Goal: Check status: Check status

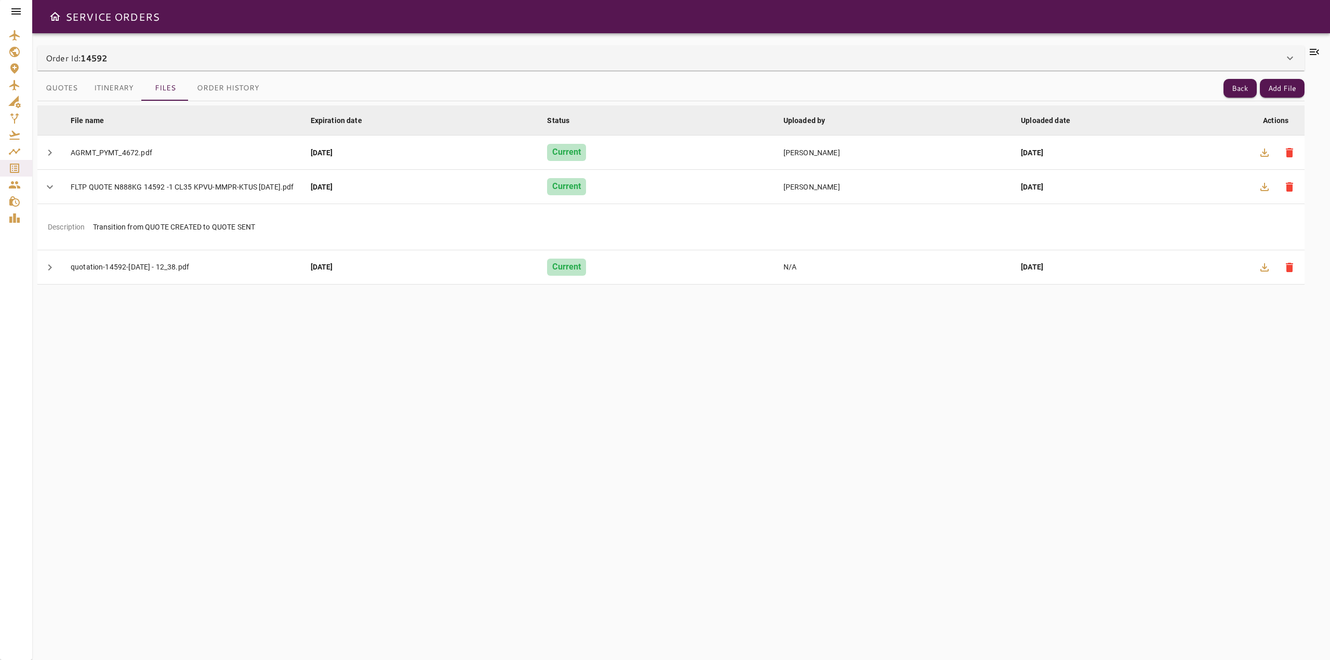
click at [1314, 43] on div "Order Id: 14592 Order Info Contact Name: [PERSON_NAME] Email: [EMAIL_ADDRESS][D…" at bounding box center [681, 346] width 1298 height 627
click at [1314, 51] on icon at bounding box center [1314, 52] width 9 height 6
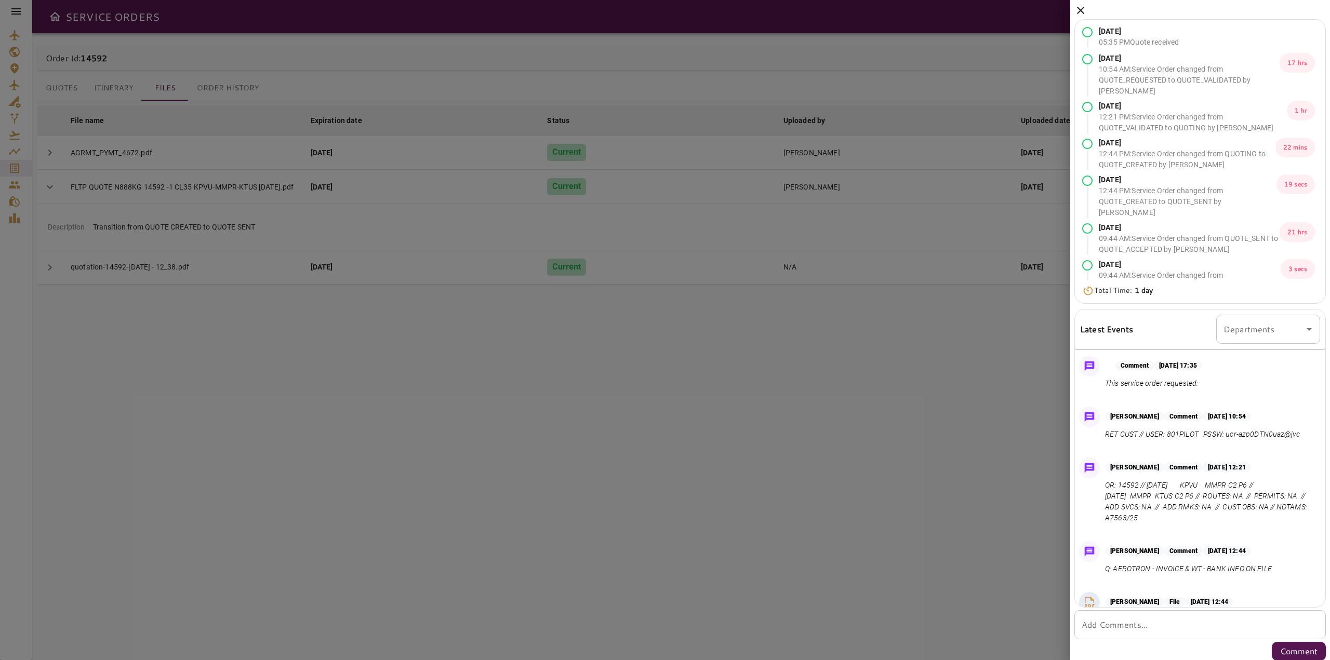
click at [1075, 11] on icon at bounding box center [1080, 10] width 12 height 12
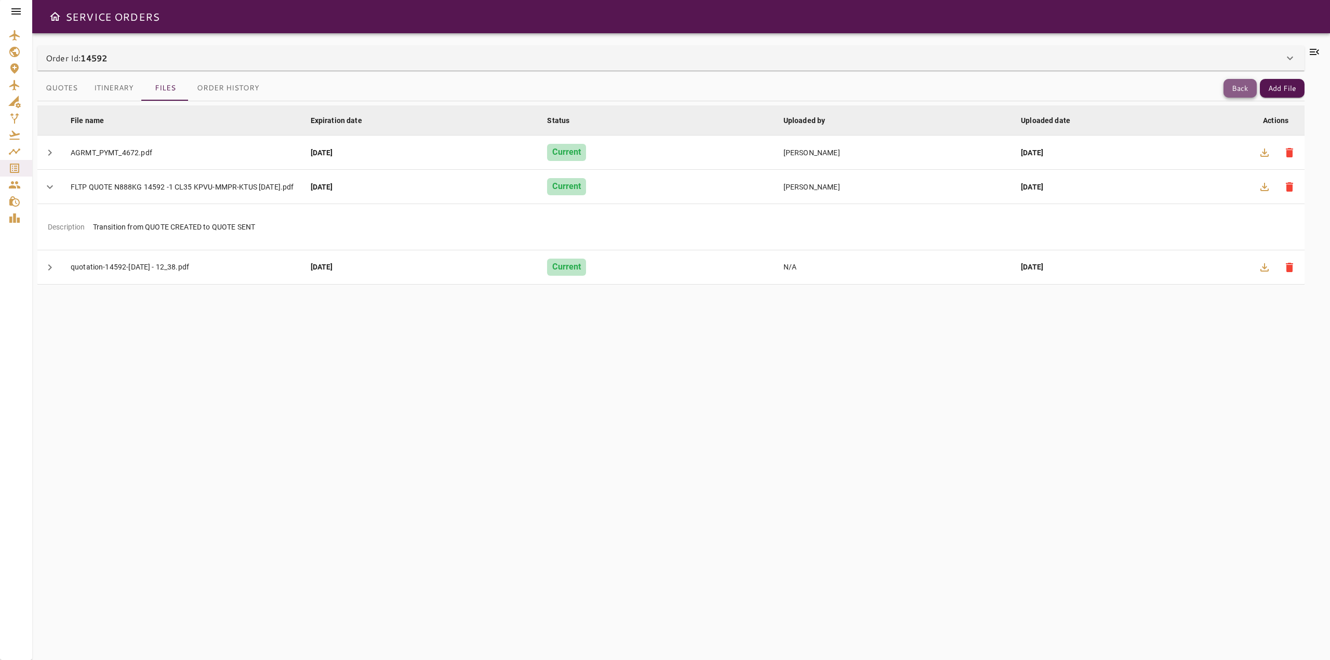
click at [1240, 87] on button "Back" at bounding box center [1240, 88] width 33 height 19
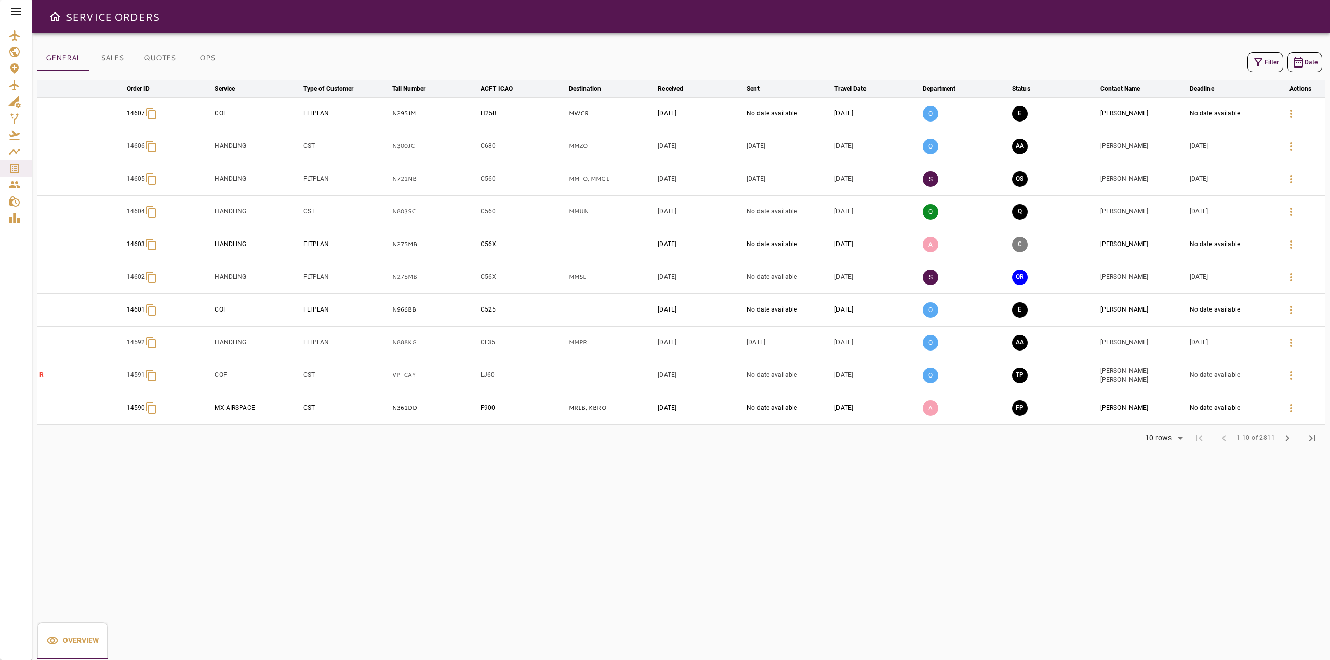
click at [1265, 62] on button "Filter" at bounding box center [1265, 62] width 36 height 20
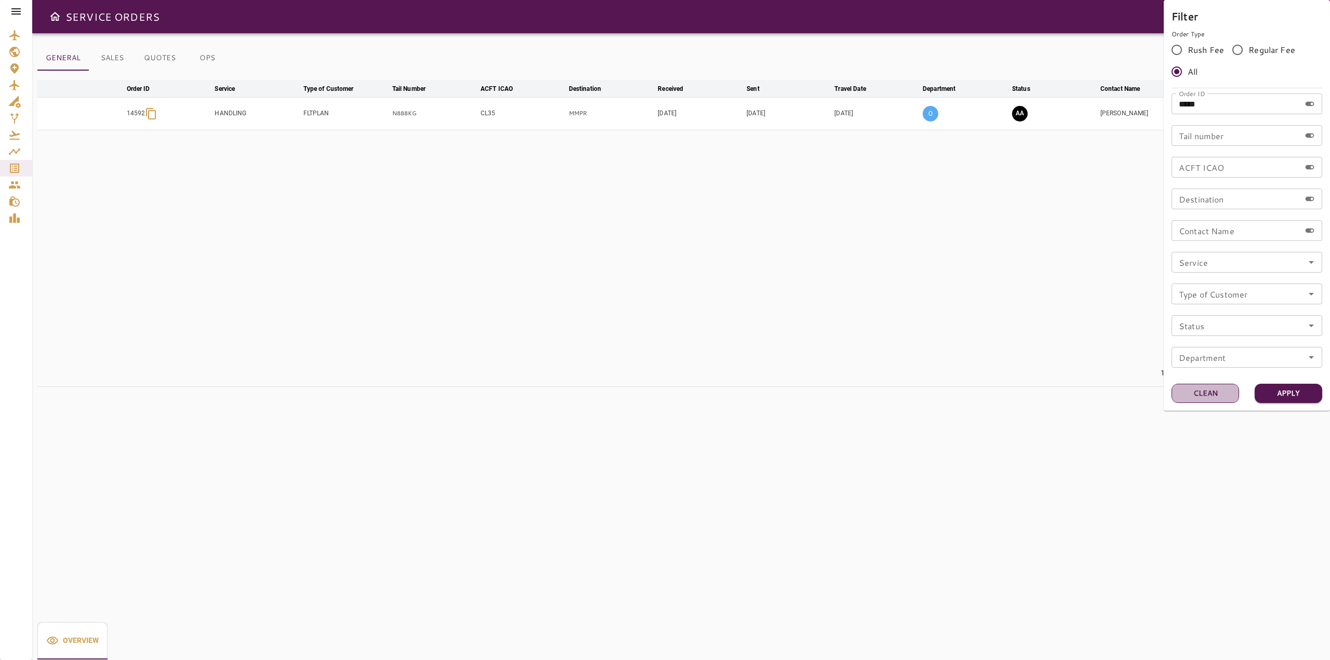
click at [1205, 401] on button "Clean" at bounding box center [1206, 393] width 68 height 19
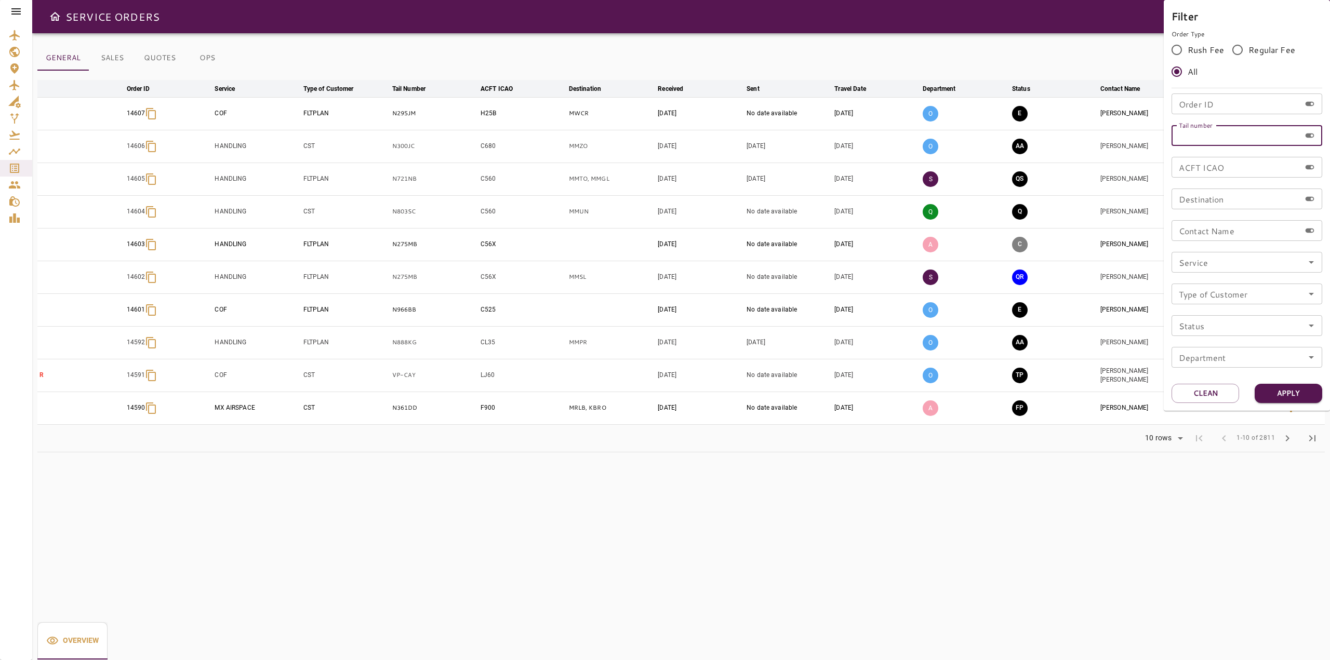
click at [1195, 137] on input "Tail number" at bounding box center [1236, 135] width 129 height 21
type input "******"
click at [1301, 395] on button "Apply" at bounding box center [1289, 393] width 68 height 19
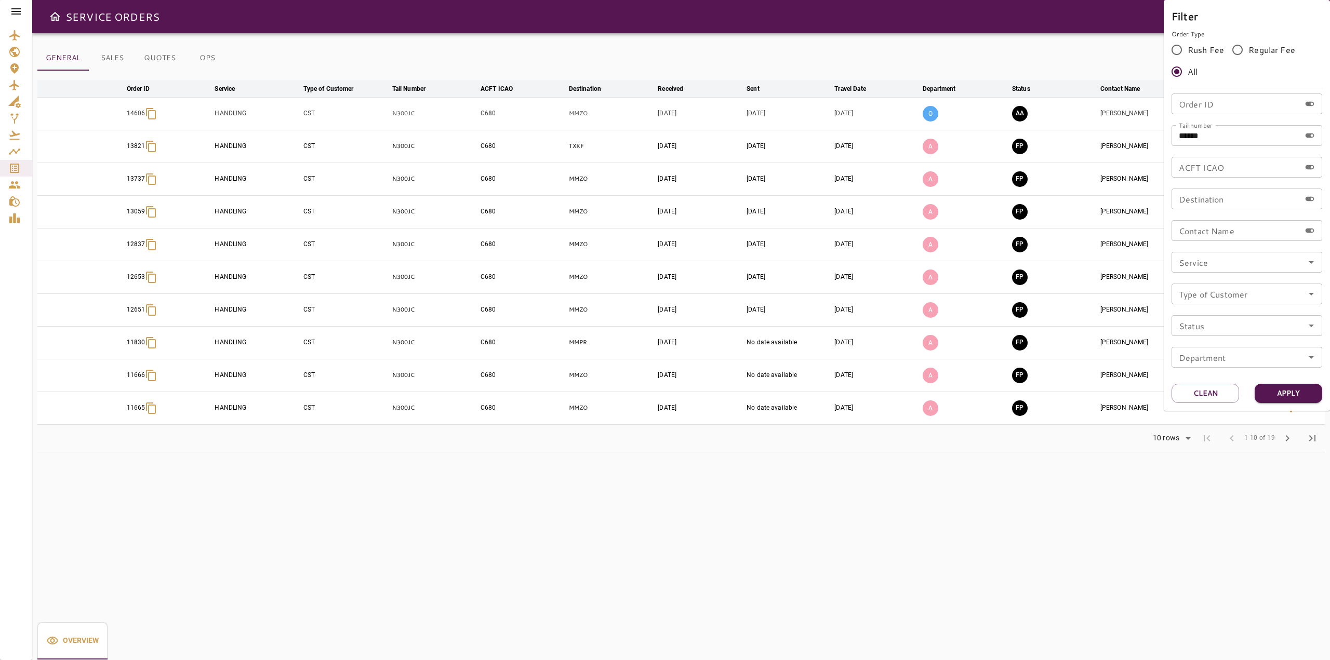
click at [902, 503] on div at bounding box center [665, 330] width 1330 height 660
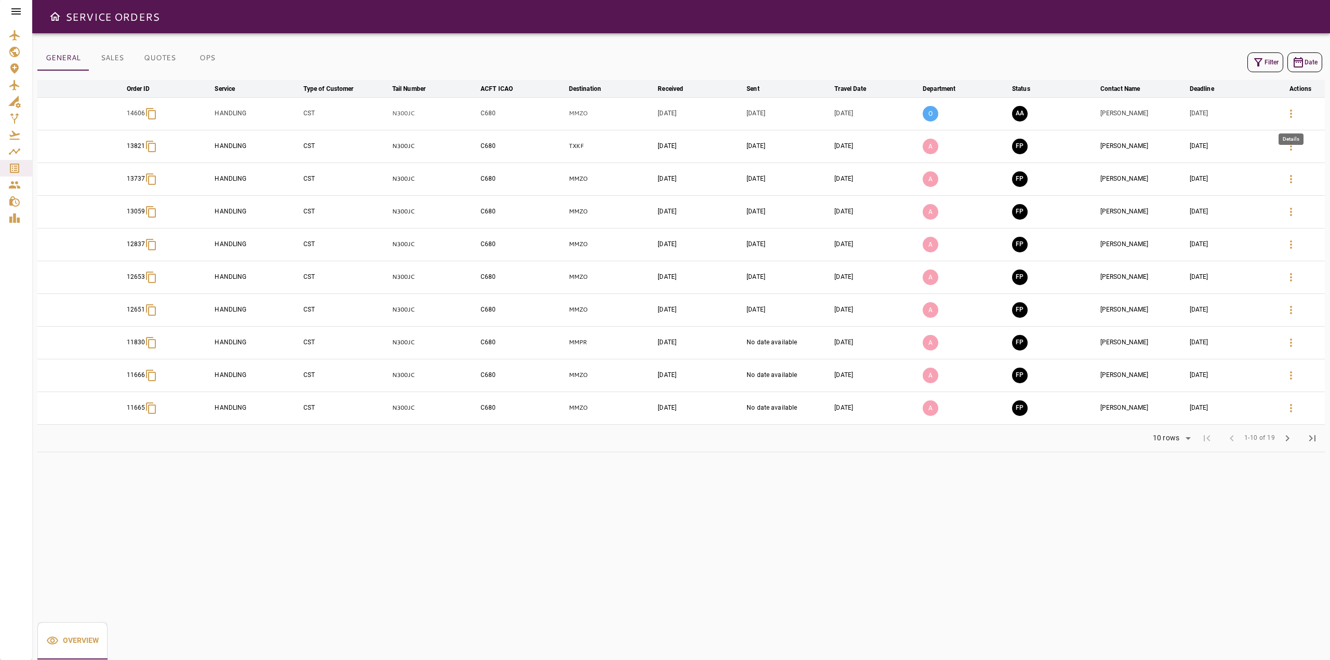
click at [1287, 117] on icon "button" at bounding box center [1291, 114] width 12 height 12
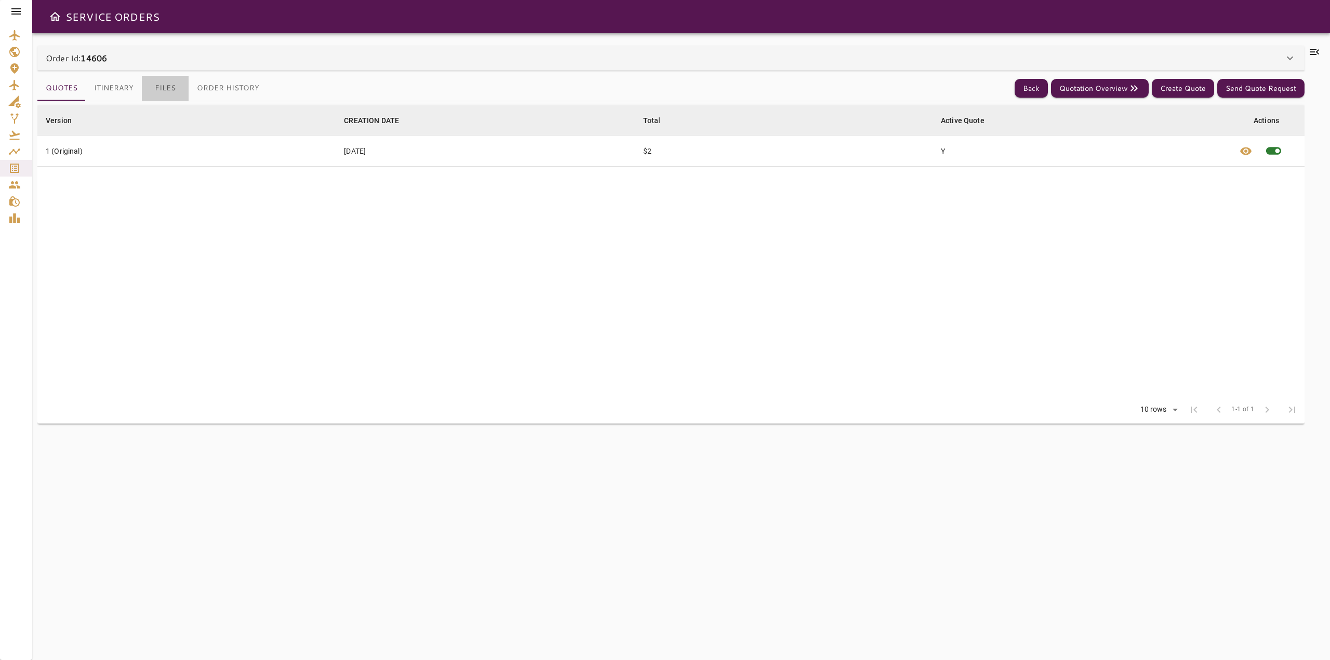
click at [157, 87] on button "Files" at bounding box center [165, 88] width 47 height 25
